Goal: Transaction & Acquisition: Subscribe to service/newsletter

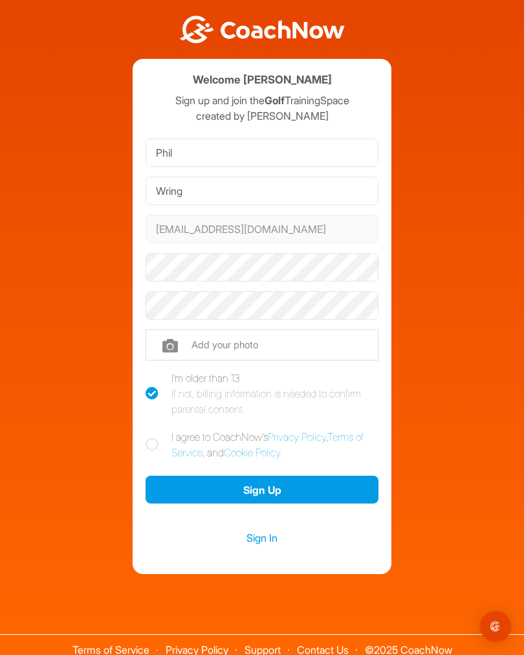
click at [157, 448] on icon at bounding box center [152, 444] width 13 height 13
click at [154, 438] on input "I agree to CoachNow's Privacy Policy , Terms of Service , and Cookie Policy ." at bounding box center [150, 433] width 8 height 8
checkbox input "true"
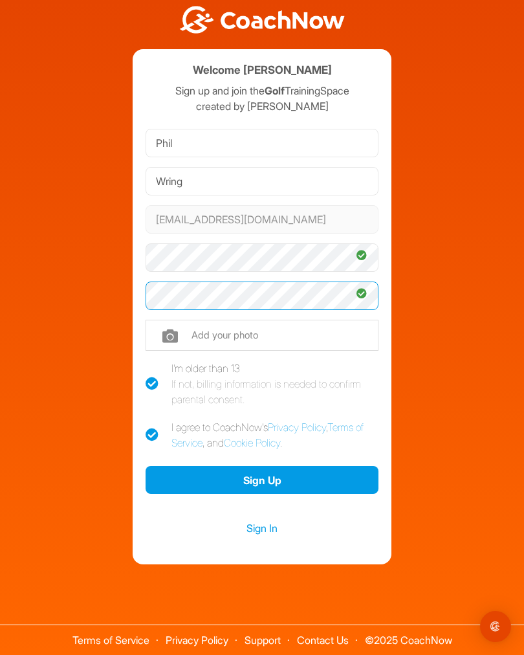
scroll to position [9, 0]
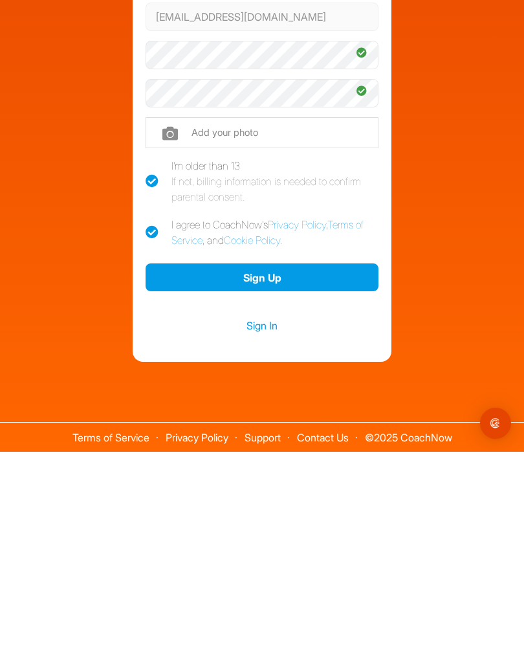
click at [282, 467] on button "Sign Up" at bounding box center [262, 481] width 233 height 28
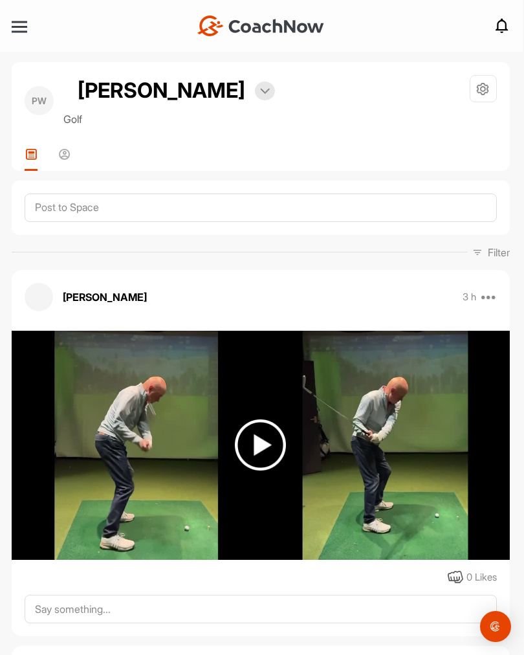
click at [260, 94] on img at bounding box center [265, 91] width 10 height 6
click at [269, 100] on div "PW [PERSON_NAME] Bookings Golf Space Settings Your Notifications Leave Space" at bounding box center [261, 101] width 473 height 52
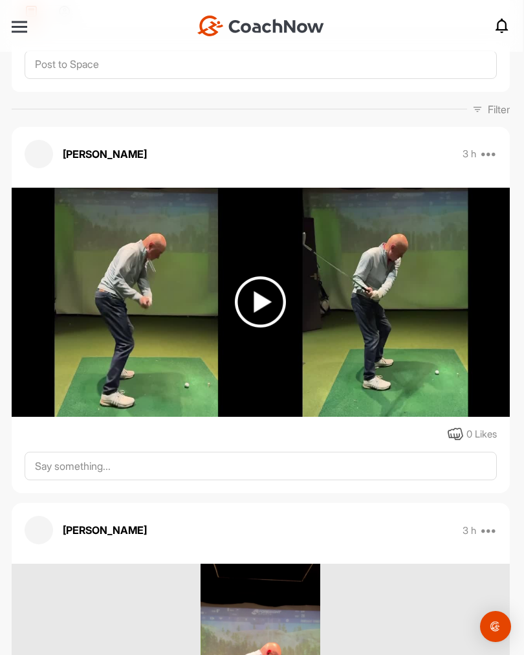
scroll to position [142, 0]
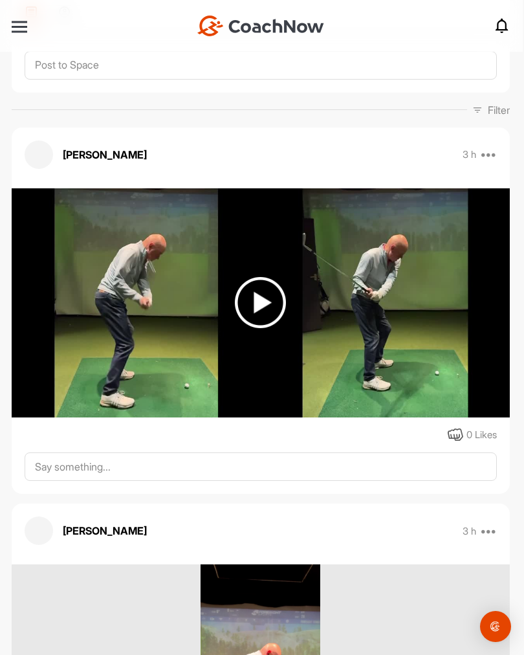
click at [263, 302] on img at bounding box center [260, 302] width 51 height 51
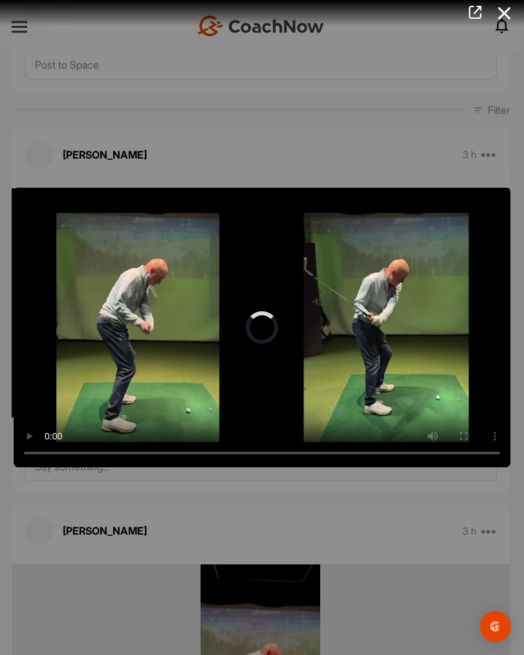
click at [270, 331] on video "Video Player" at bounding box center [262, 328] width 497 height 280
click at [501, 17] on icon at bounding box center [505, 13] width 30 height 24
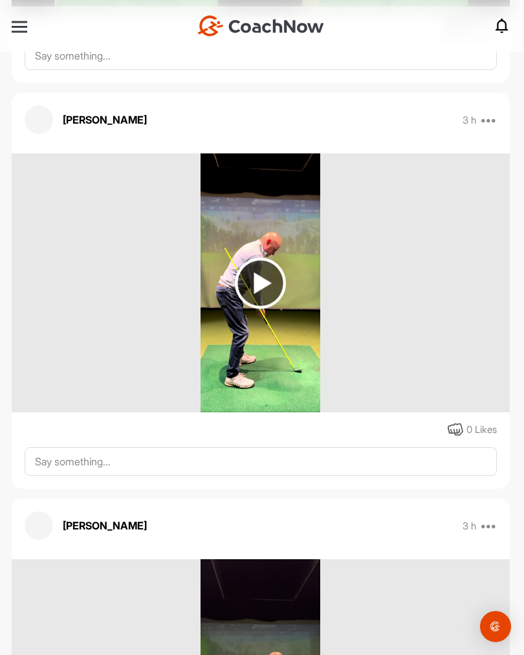
scroll to position [556, 0]
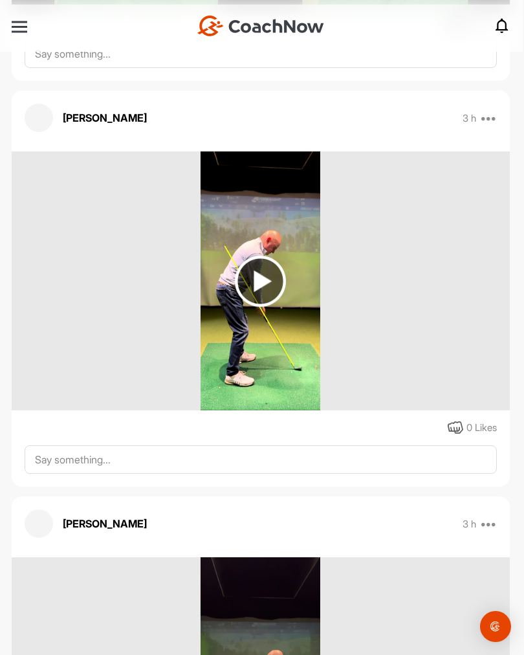
click at [265, 283] on img at bounding box center [260, 281] width 51 height 51
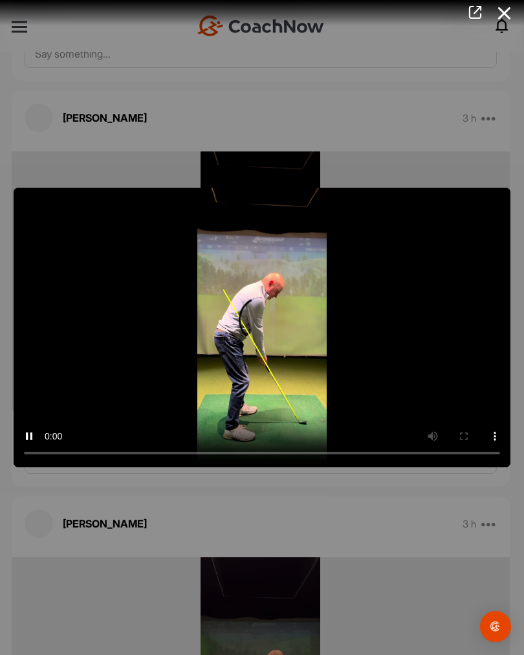
click at [265, 324] on video "Video Player" at bounding box center [262, 328] width 497 height 280
click at [361, 334] on video "Video Player" at bounding box center [262, 328] width 497 height 280
click at [404, 346] on video "Video Player" at bounding box center [262, 328] width 497 height 280
click at [289, 363] on video "Video Player" at bounding box center [262, 328] width 497 height 280
click at [450, 328] on video "Video Player" at bounding box center [262, 328] width 497 height 280
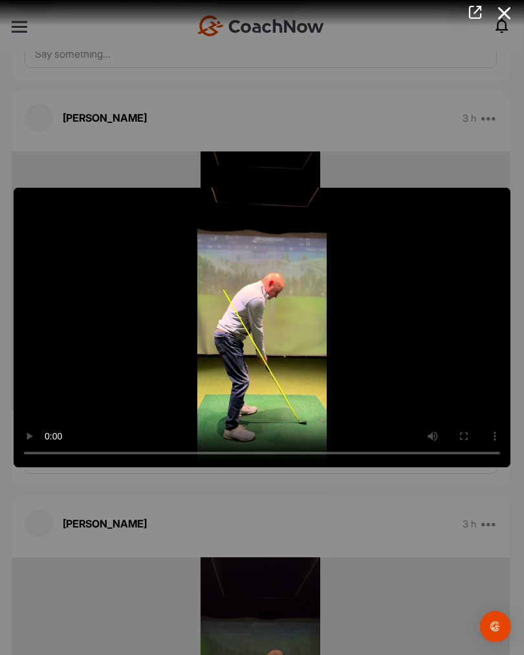
click at [275, 362] on video "Video Player" at bounding box center [262, 328] width 497 height 280
click at [258, 332] on video "Video Player" at bounding box center [262, 328] width 497 height 280
click at [258, 334] on video "Video Player" at bounding box center [262, 328] width 497 height 280
click at [502, 22] on icon at bounding box center [505, 13] width 30 height 24
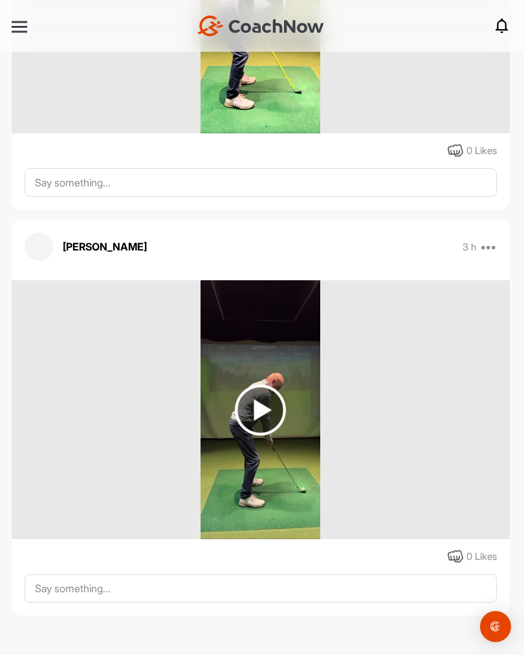
scroll to position [833, 0]
click at [272, 412] on img at bounding box center [260, 410] width 51 height 51
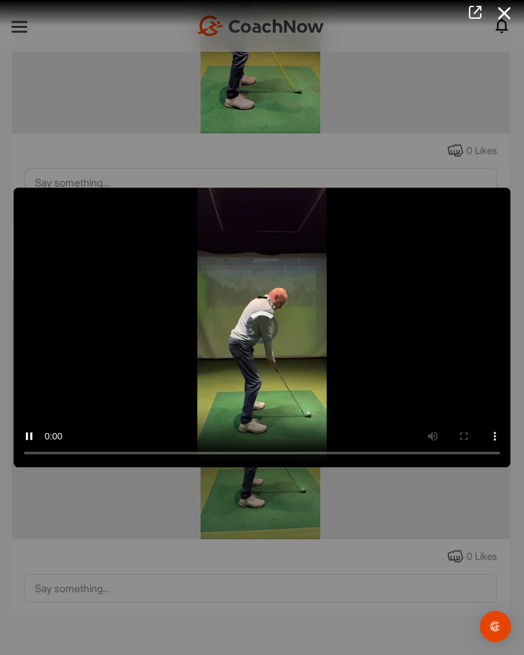
click at [259, 337] on video "Video Player" at bounding box center [262, 328] width 497 height 280
click at [444, 342] on video "Video Player" at bounding box center [262, 328] width 497 height 280
click at [464, 343] on video "Video Player" at bounding box center [262, 328] width 497 height 280
click at [443, 342] on video "Video Player" at bounding box center [262, 328] width 497 height 280
click at [265, 341] on video "Video Player" at bounding box center [262, 328] width 497 height 280
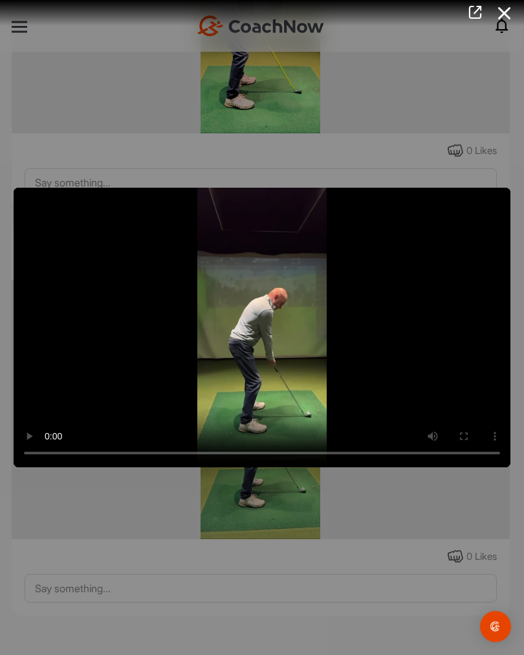
click at [258, 341] on video "Video Player" at bounding box center [262, 328] width 497 height 280
click at [506, 12] on icon at bounding box center [505, 13] width 30 height 24
